Goal: Information Seeking & Learning: Learn about a topic

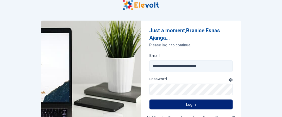
click at [173, 107] on button "Login" at bounding box center [191, 105] width 83 height 10
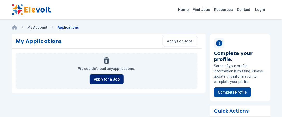
click at [96, 81] on link "Apply for a Job" at bounding box center [107, 79] width 34 height 10
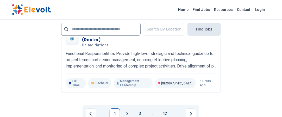
scroll to position [1150, 0]
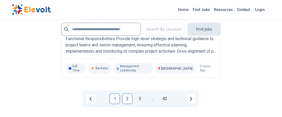
click at [129, 102] on link "2" at bounding box center [127, 99] width 10 height 10
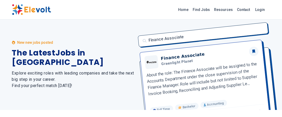
scroll to position [0, 0]
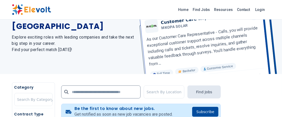
scroll to position [8, 0]
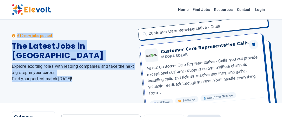
drag, startPoint x: 282, startPoint y: 15, endPoint x: 283, endPoint y: 20, distance: 4.5
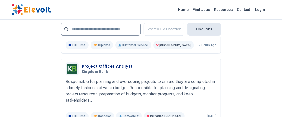
scroll to position [1156, 0]
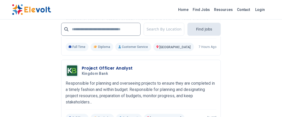
drag, startPoint x: 101, startPoint y: 69, endPoint x: 114, endPoint y: 22, distance: 48.4
click at [116, 5] on div "Home Find Jobs Resources Contact Login" at bounding box center [141, 9] width 267 height 11
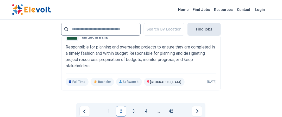
scroll to position [1203, 0]
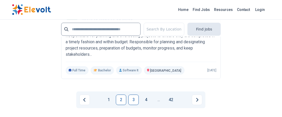
click at [135, 101] on link "3" at bounding box center [134, 100] width 10 height 10
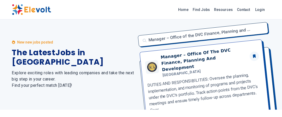
scroll to position [0, 0]
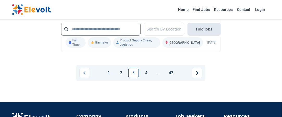
scroll to position [1298, 0]
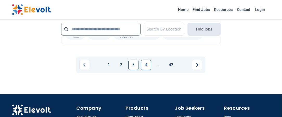
click at [146, 70] on link "4" at bounding box center [146, 65] width 10 height 10
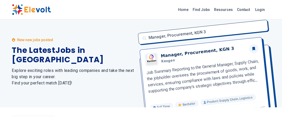
scroll to position [0, 0]
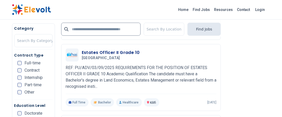
scroll to position [687, 0]
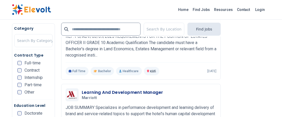
click at [282, 62] on html "Home Find Jobs Resources Contact Login 619 new jobs posted The Latest Jobs in […" at bounding box center [141, 6] width 282 height 1387
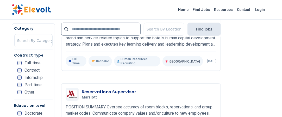
scroll to position [769, 0]
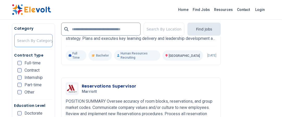
click at [29, 38] on div at bounding box center [35, 40] width 36 height 10
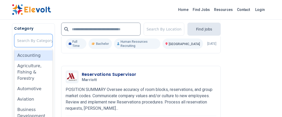
scroll to position [781, 0]
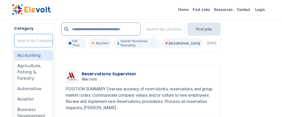
click at [32, 55] on div "Accounting" at bounding box center [33, 55] width 38 height 10
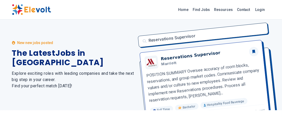
scroll to position [0, 0]
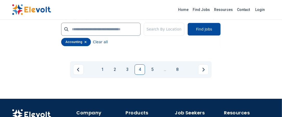
scroll to position [1218, 0]
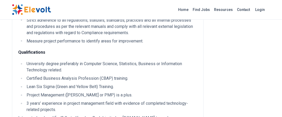
scroll to position [302, 0]
